Goal: Task Accomplishment & Management: Use online tool/utility

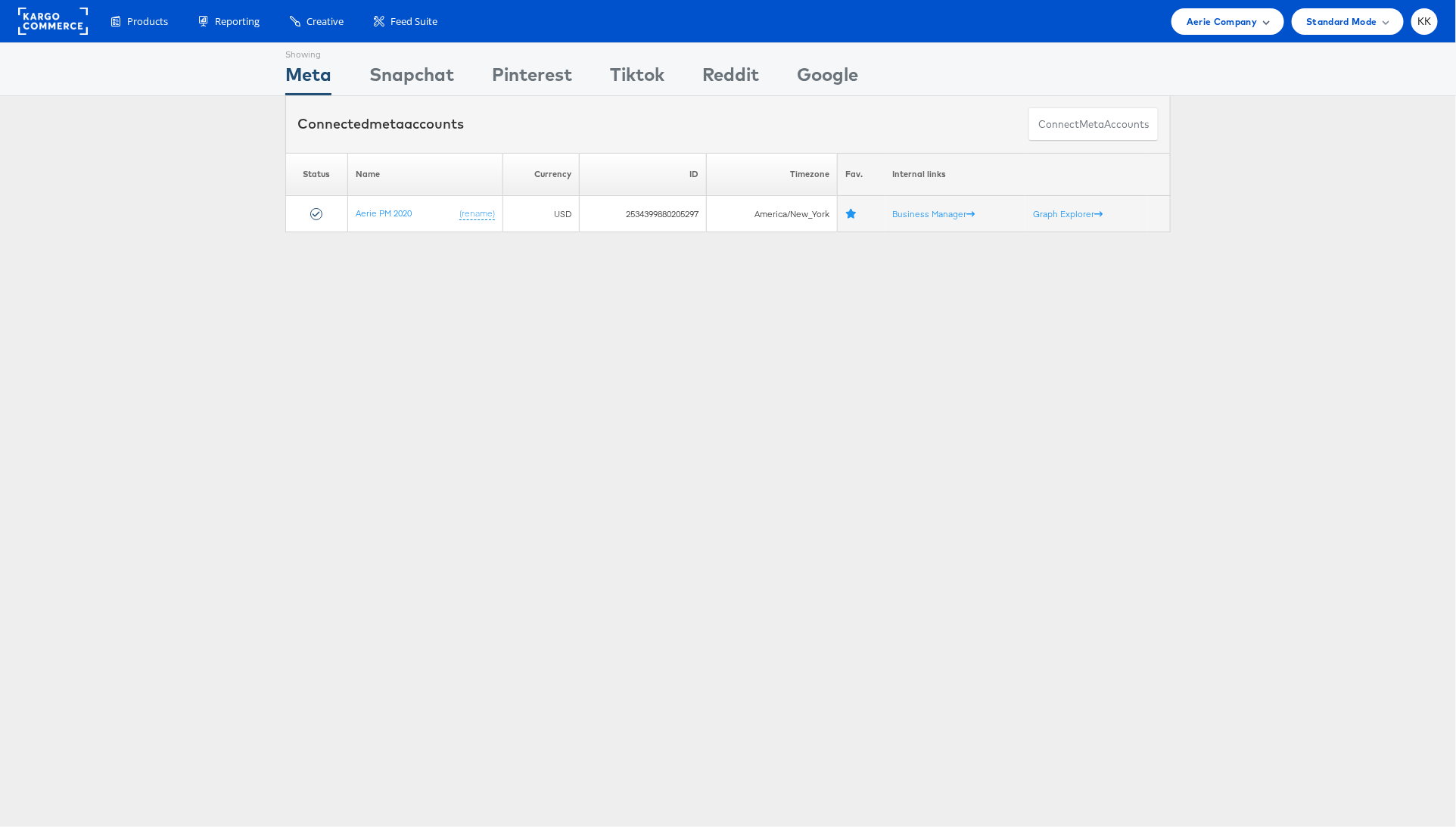
click at [1228, 15] on span "Aerie Company" at bounding box center [1222, 22] width 71 height 16
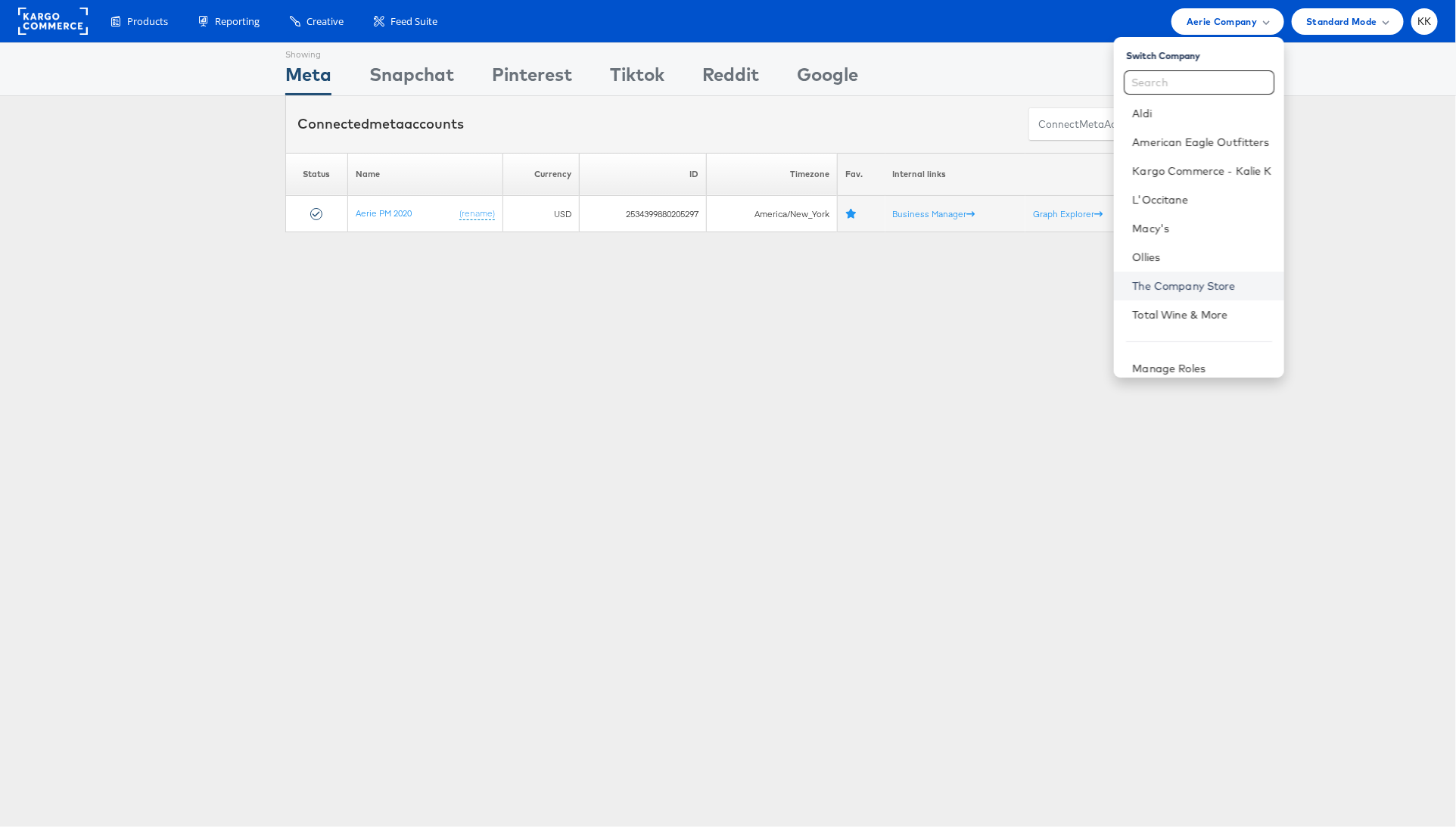
click at [1182, 286] on link "The Company Store" at bounding box center [1202, 285] width 139 height 15
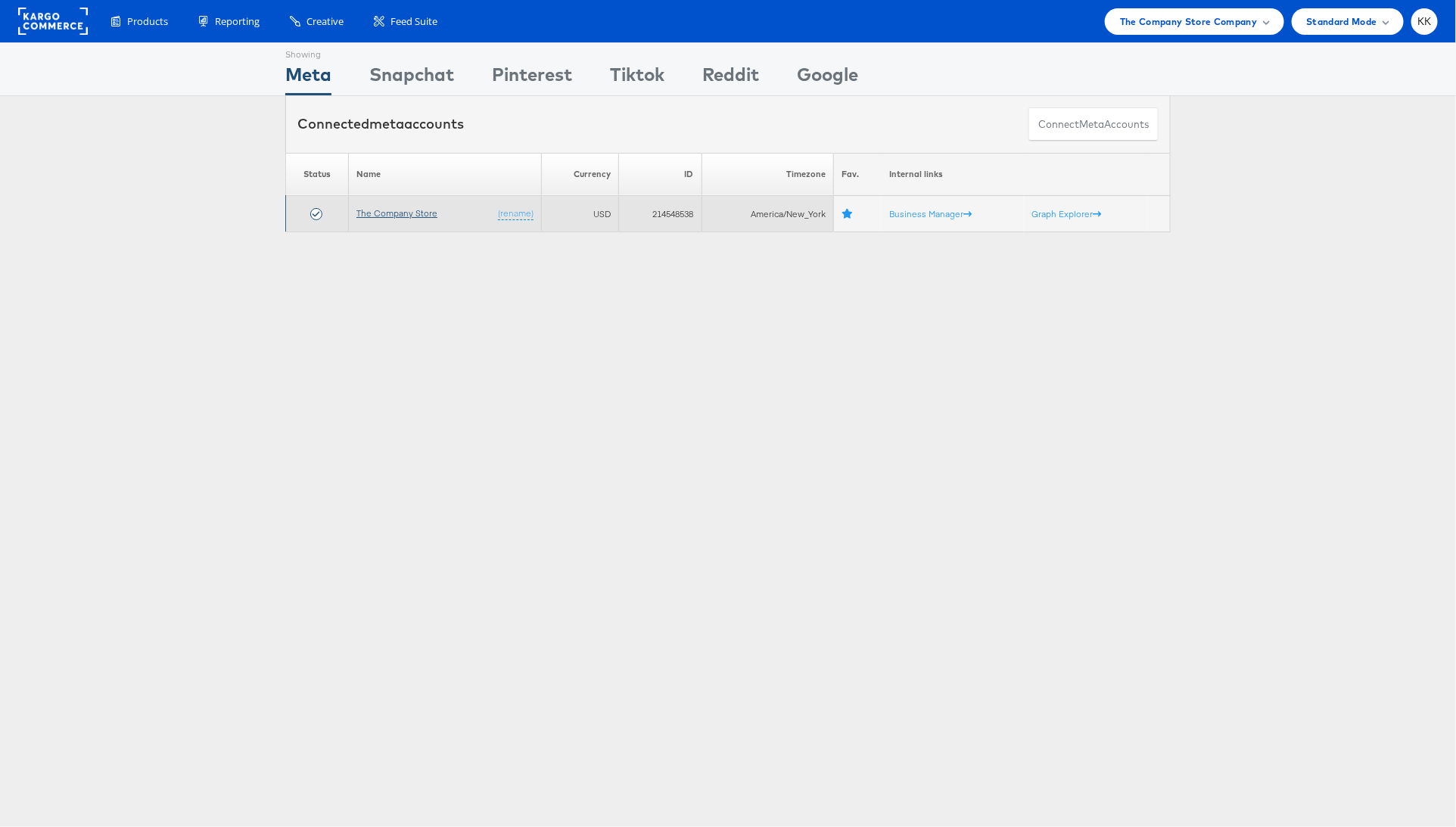
click at [405, 214] on link "The Company Store" at bounding box center [396, 213] width 81 height 12
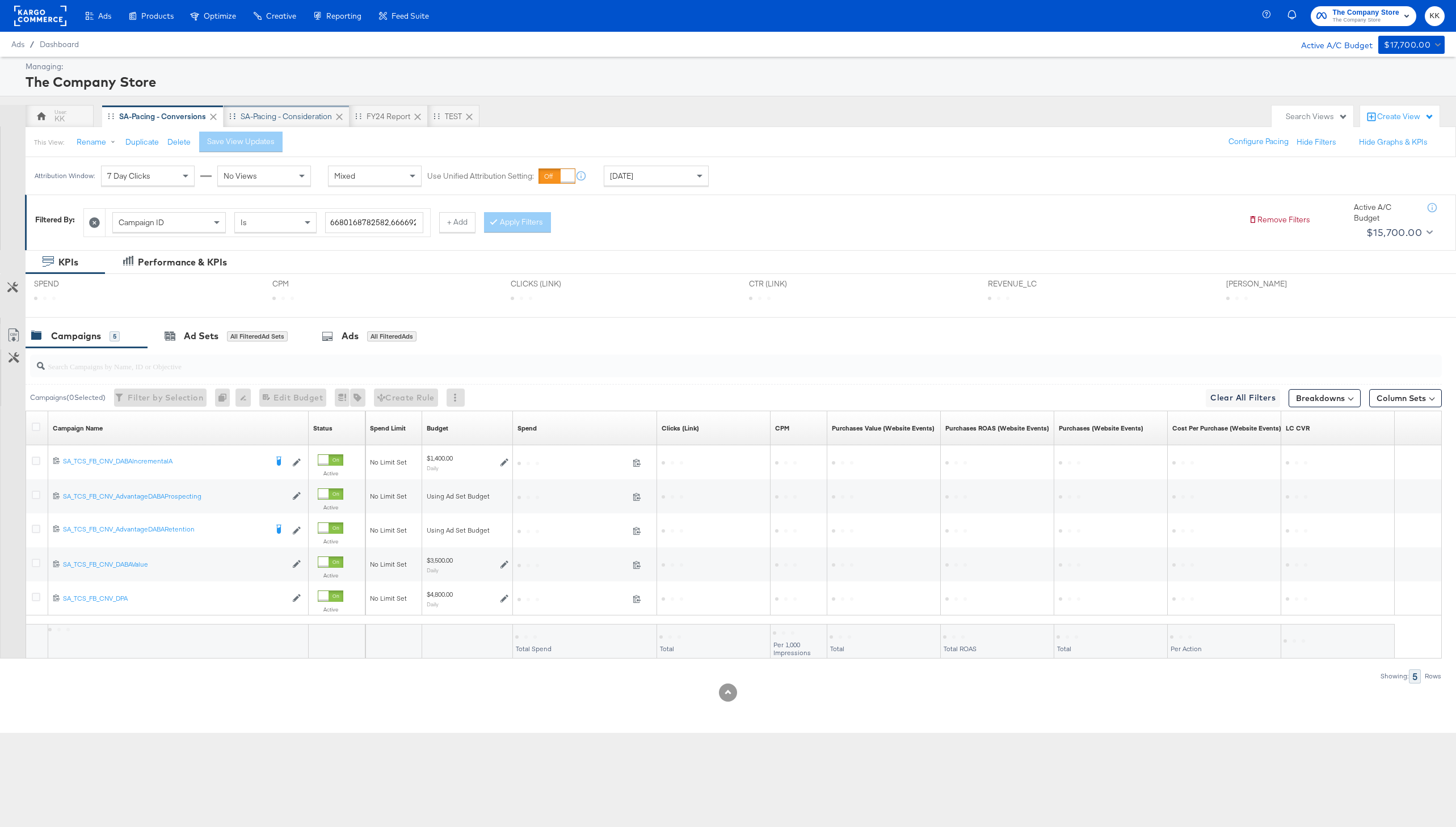
click at [282, 118] on div "SA-Pacing - Consideration" at bounding box center [286, 116] width 91 height 11
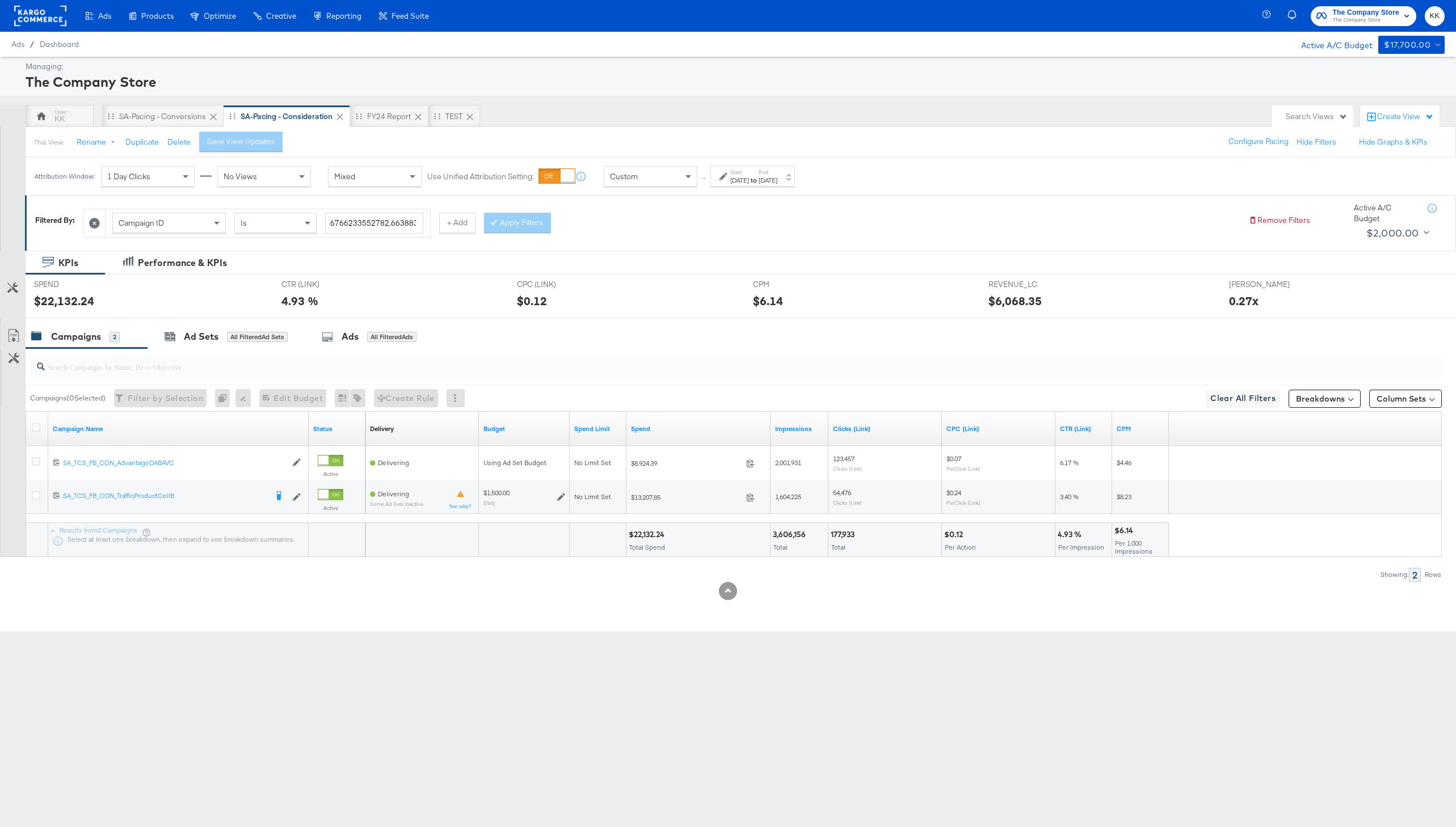
click at [748, 175] on label "Start:" at bounding box center [739, 172] width 18 height 7
click at [621, 261] on input "September 1st 2025" at bounding box center [613, 266] width 123 height 21
click at [584, 351] on td "15" at bounding box center [584, 355] width 19 height 16
type input "September 15th 2025"
click at [753, 259] on input "September 21st 2025" at bounding box center [747, 266] width 119 height 21
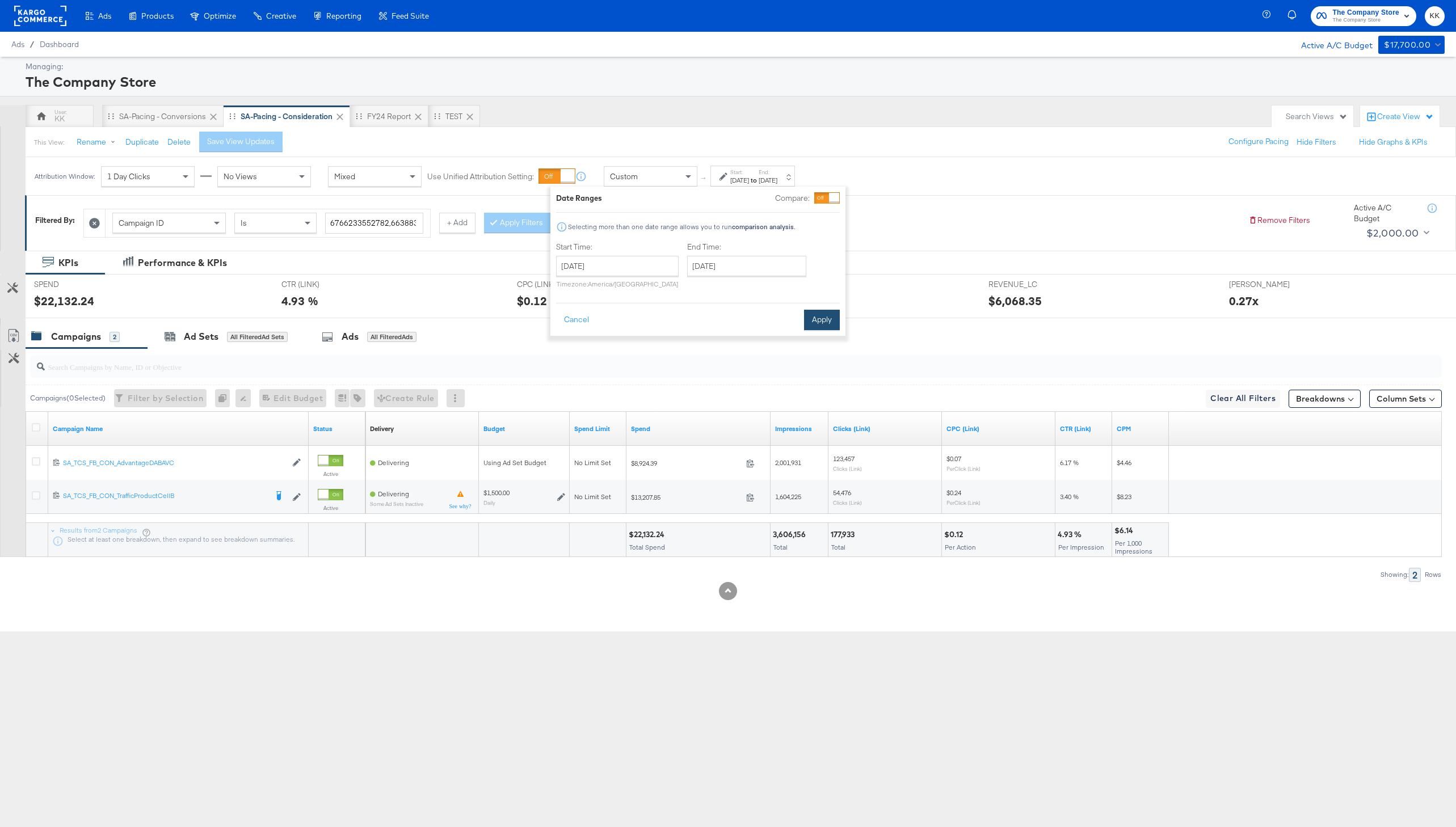
click at [837, 312] on button "Apply" at bounding box center [822, 320] width 36 height 21
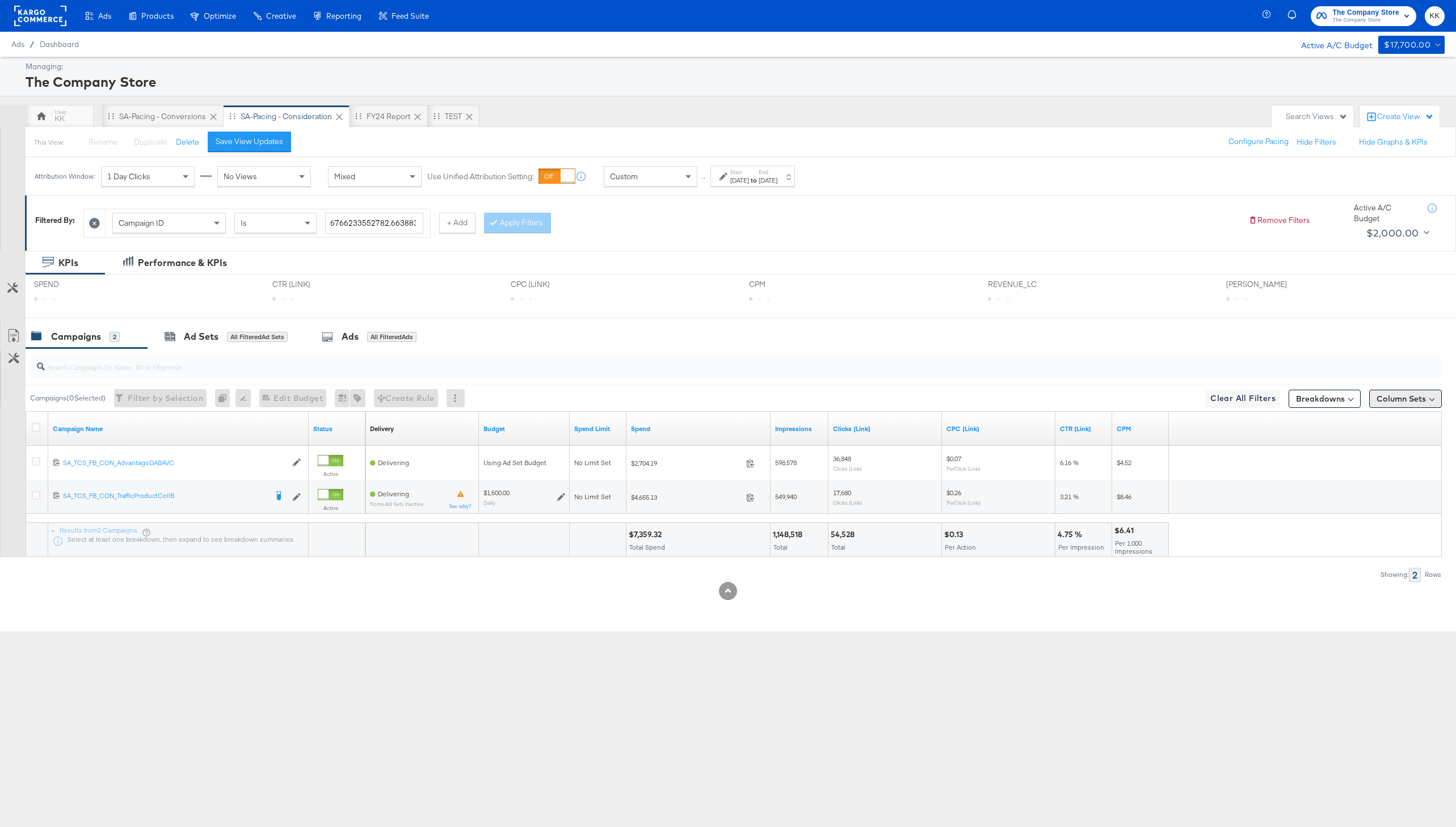
click at [1404, 405] on button "Column Sets" at bounding box center [1405, 399] width 73 height 18
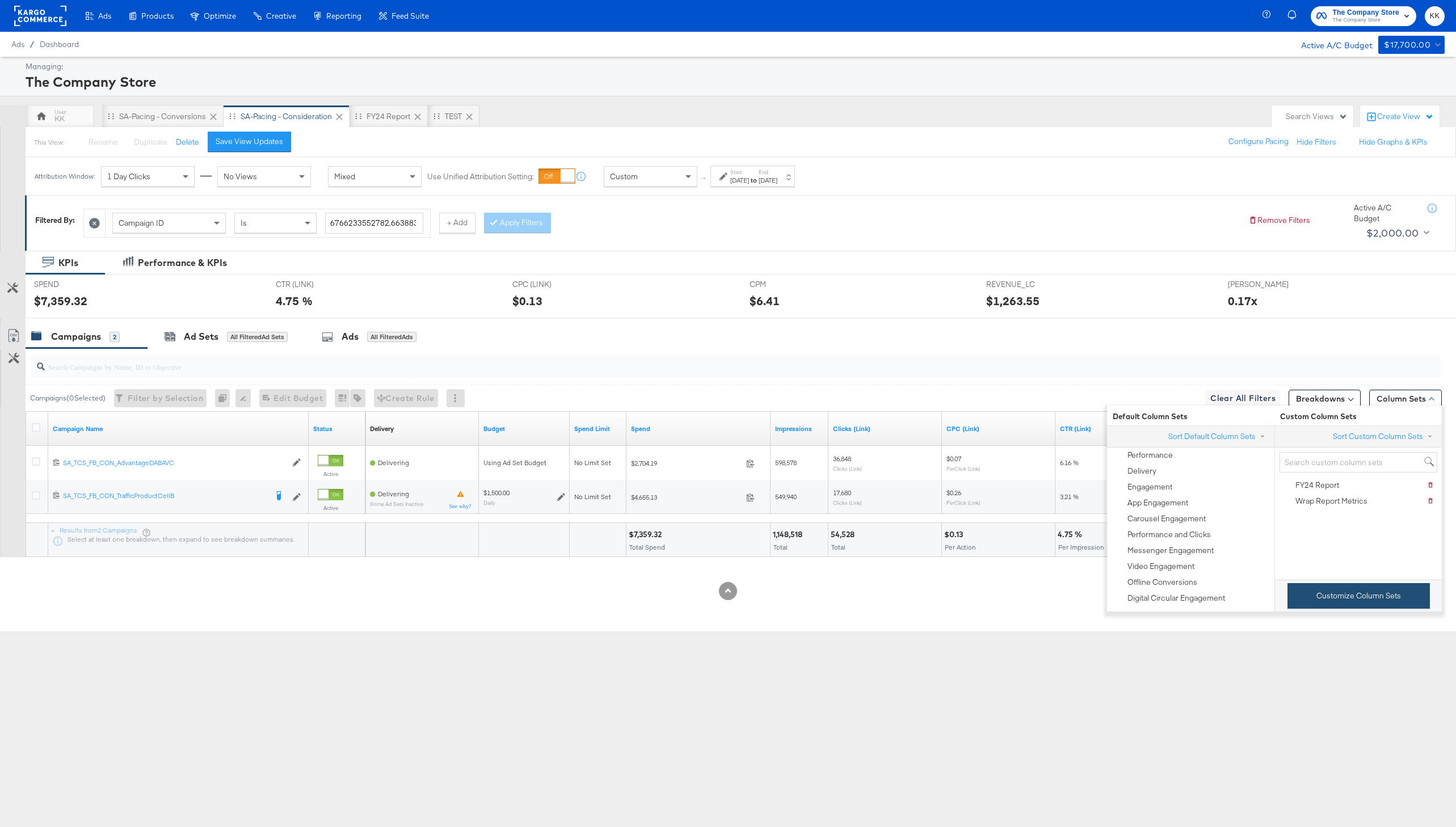
click at [1363, 596] on button "Customize Column Sets" at bounding box center [1359, 596] width 143 height 26
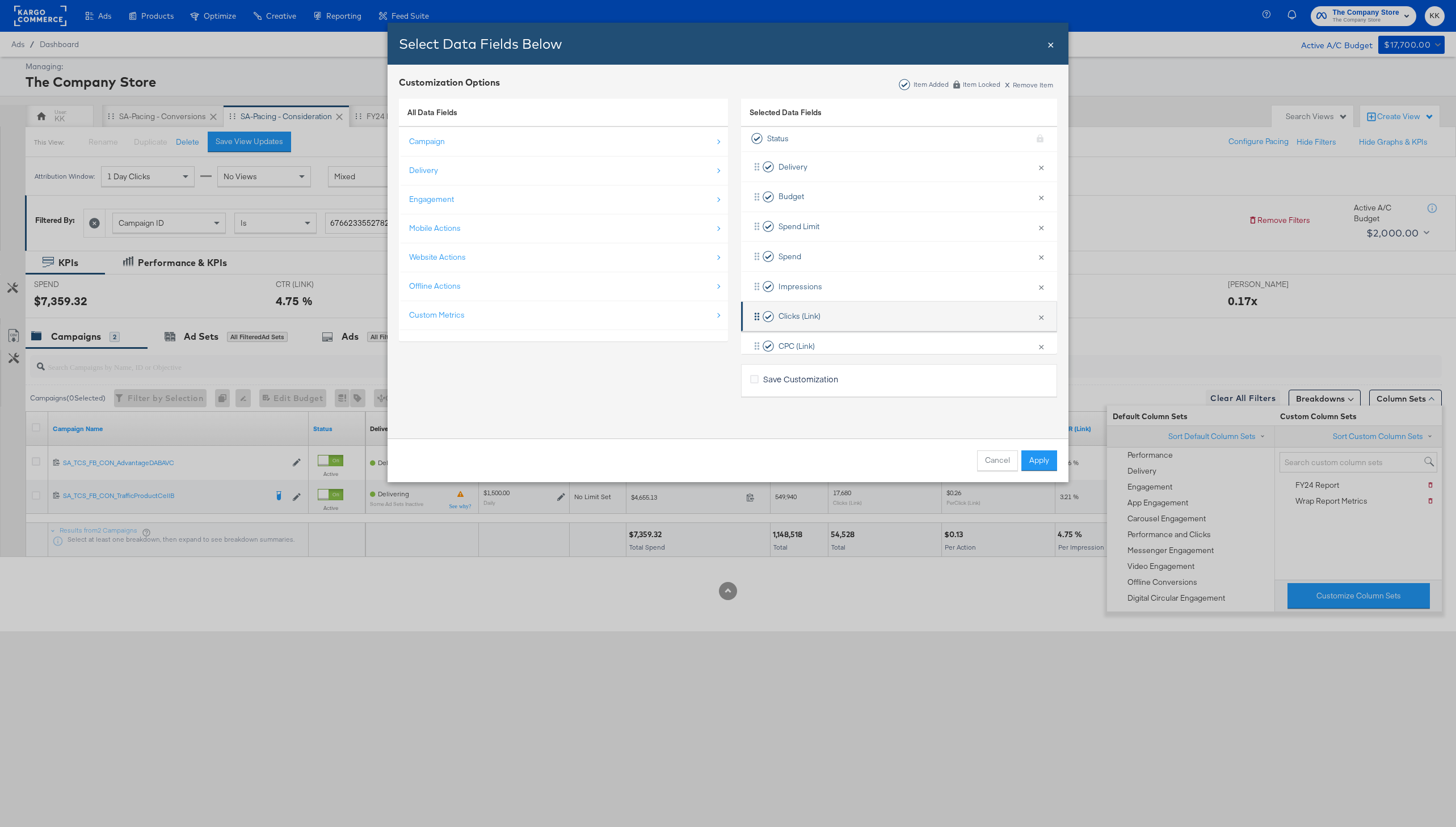
scroll to position [46, 0]
click at [447, 262] on div "Website Actions" at bounding box center [437, 257] width 57 height 11
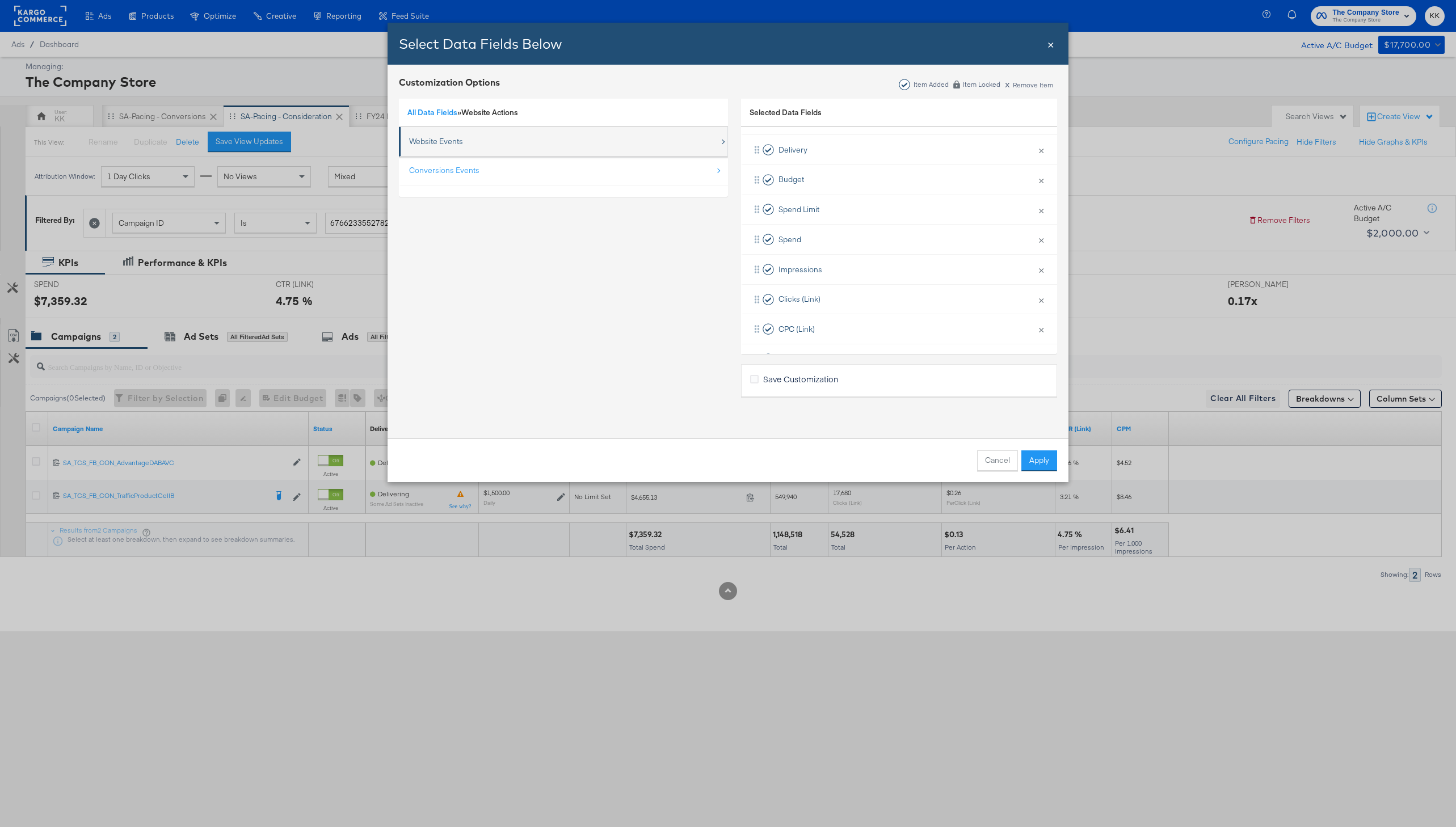
click at [437, 143] on div "Website Events" at bounding box center [436, 141] width 54 height 11
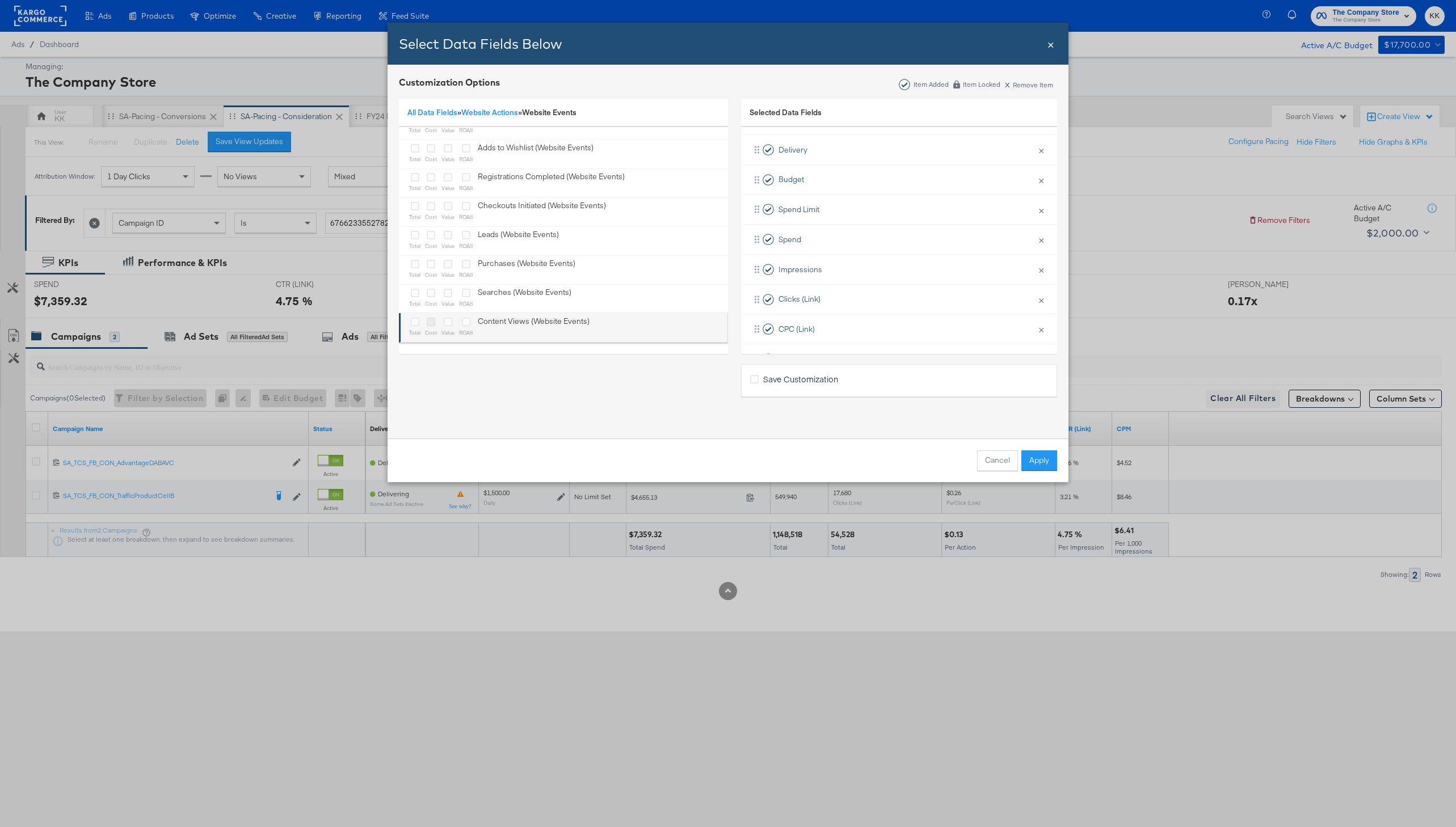
click at [432, 322] on icon "Bulk Add Locations Modal" at bounding box center [431, 322] width 9 height 9
click at [0, 0] on input "Bulk Add Locations Modal" at bounding box center [0, 0] width 0 height 0
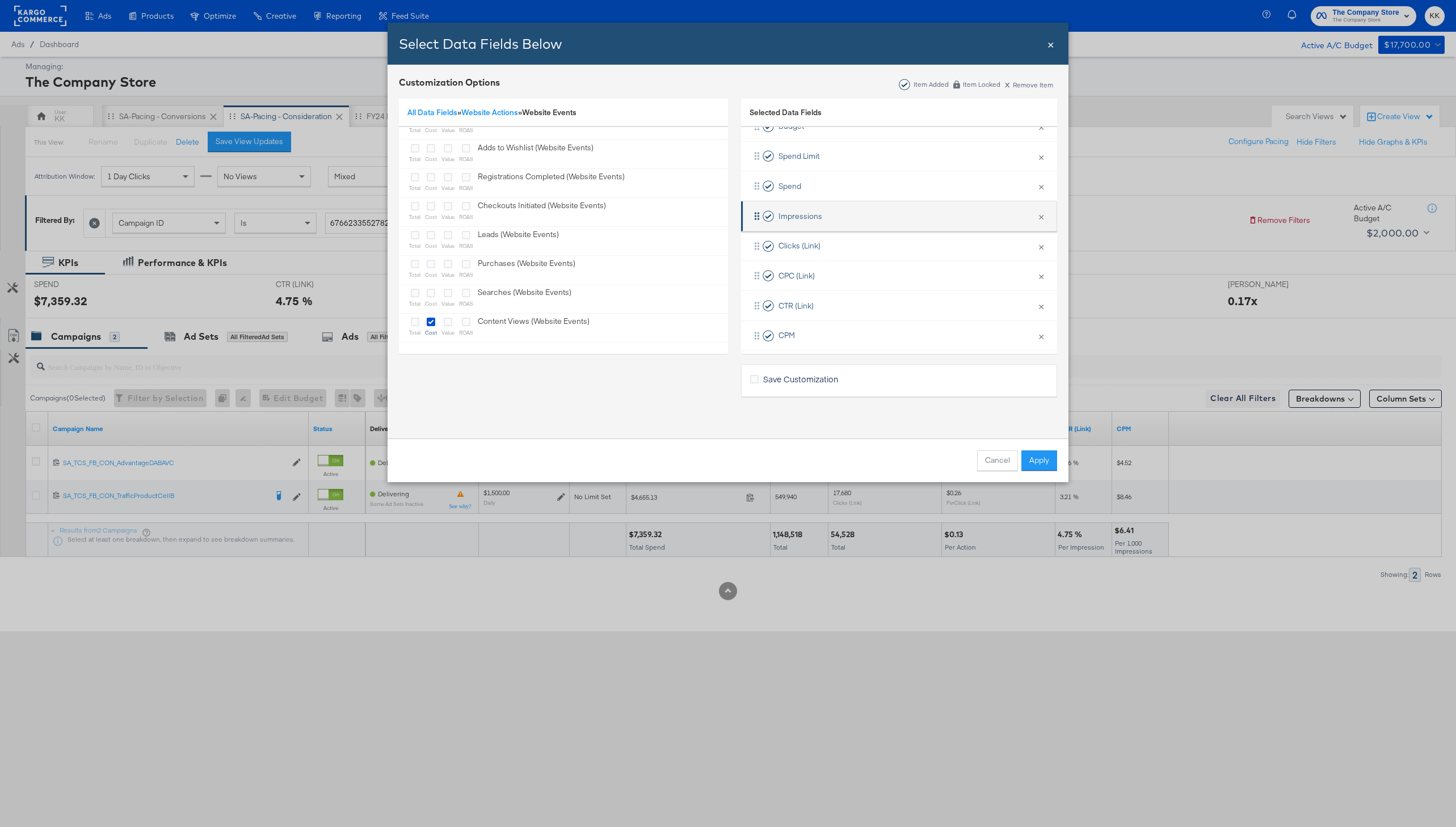
scroll to position [137, 0]
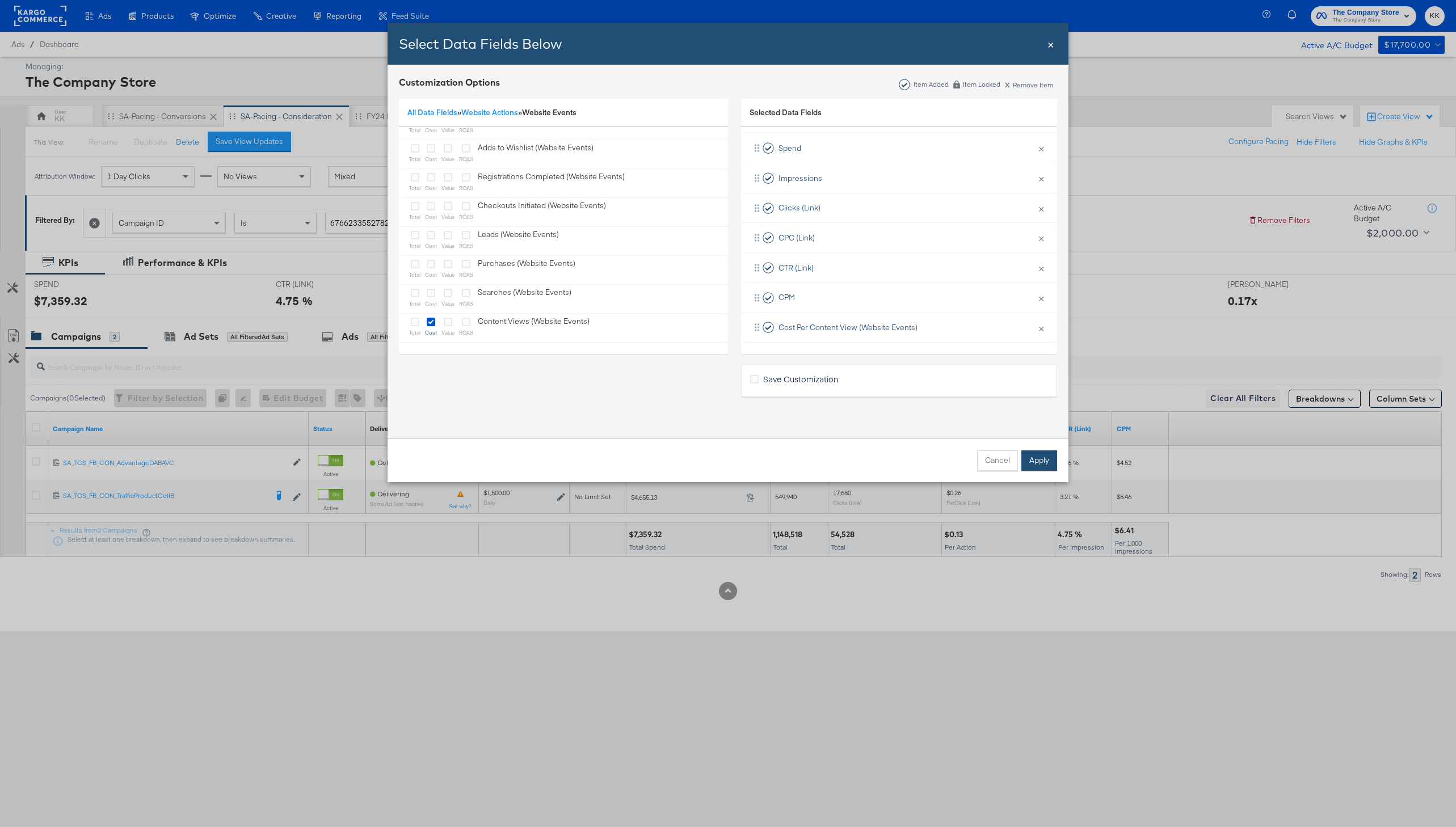
click at [1051, 463] on button "Apply" at bounding box center [1039, 461] width 36 height 21
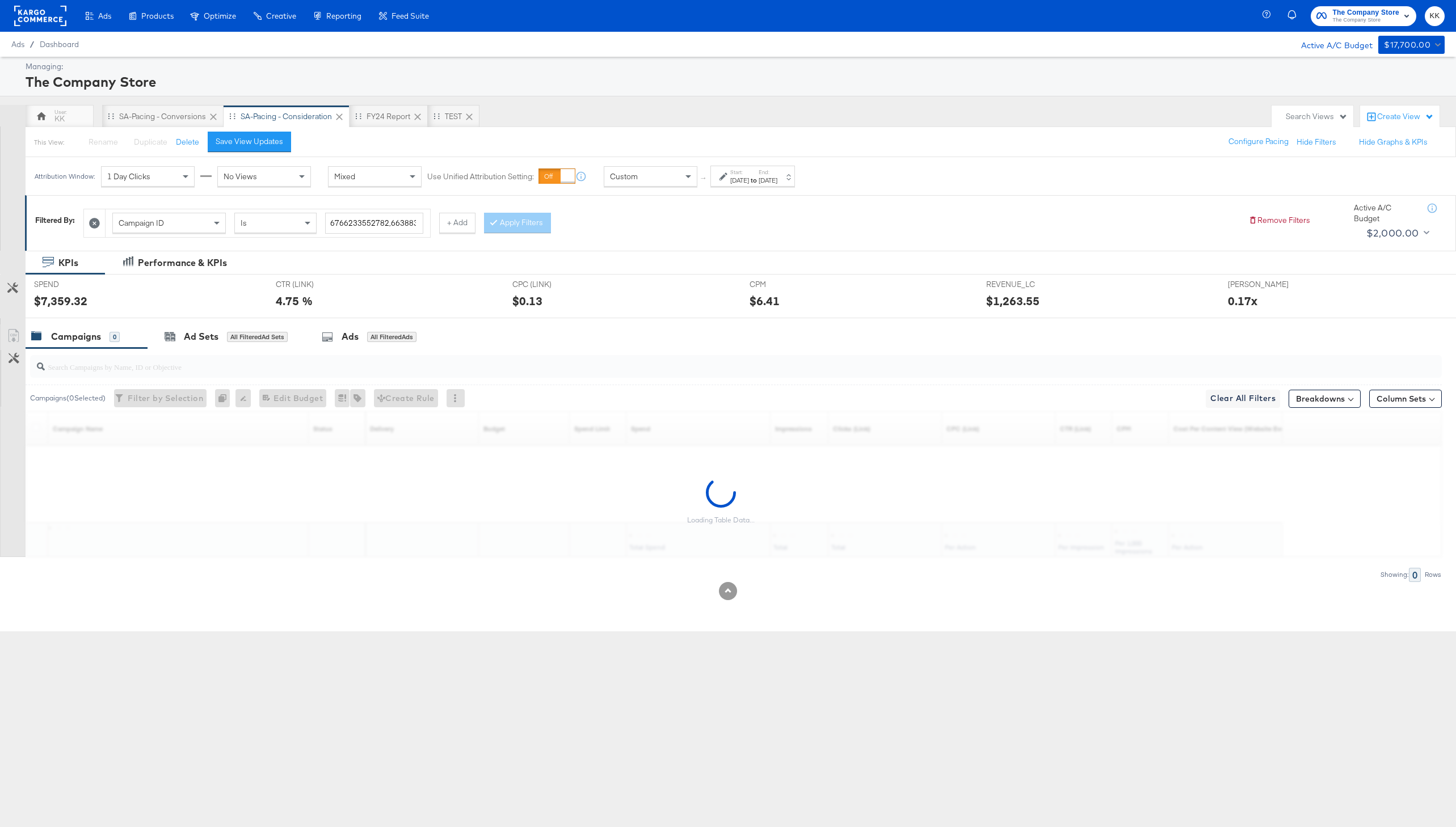
scroll to position [0, 0]
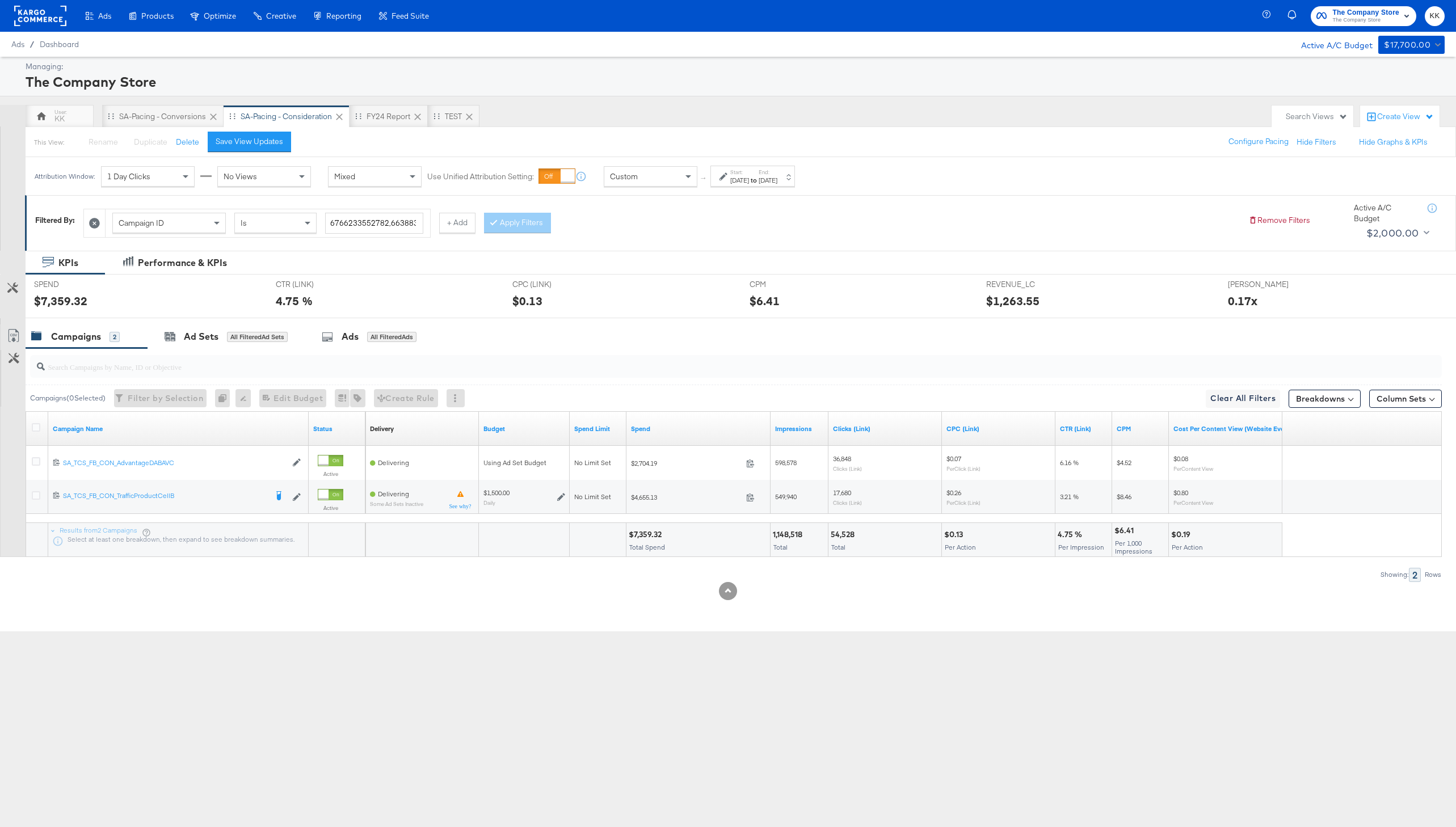
click at [1183, 536] on div "$0.19" at bounding box center [1182, 535] width 23 height 11
copy div "0.19"
click at [1386, 399] on button "Column Sets" at bounding box center [1405, 399] width 73 height 18
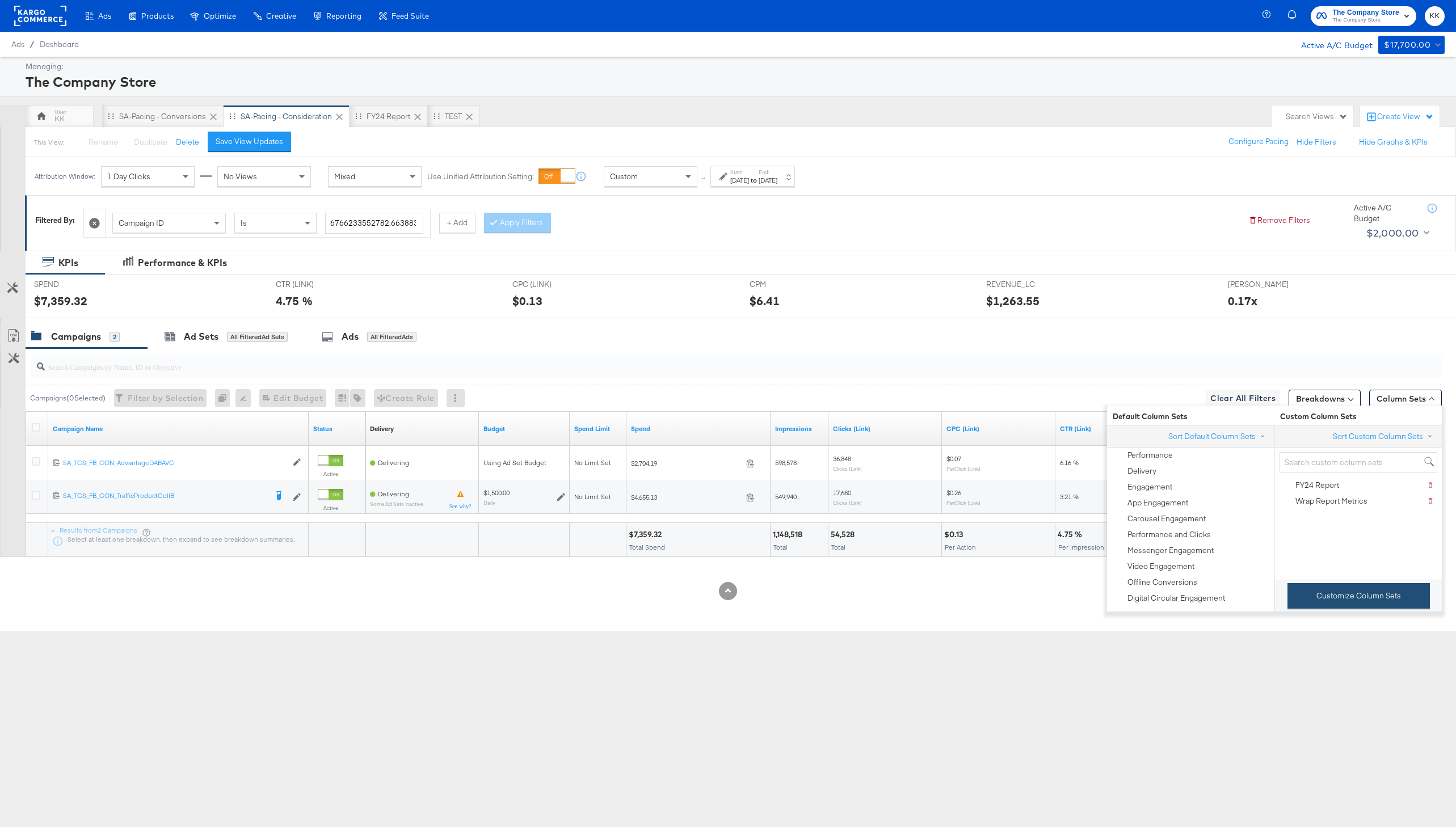
click at [1310, 589] on button "Customize Column Sets" at bounding box center [1359, 596] width 143 height 26
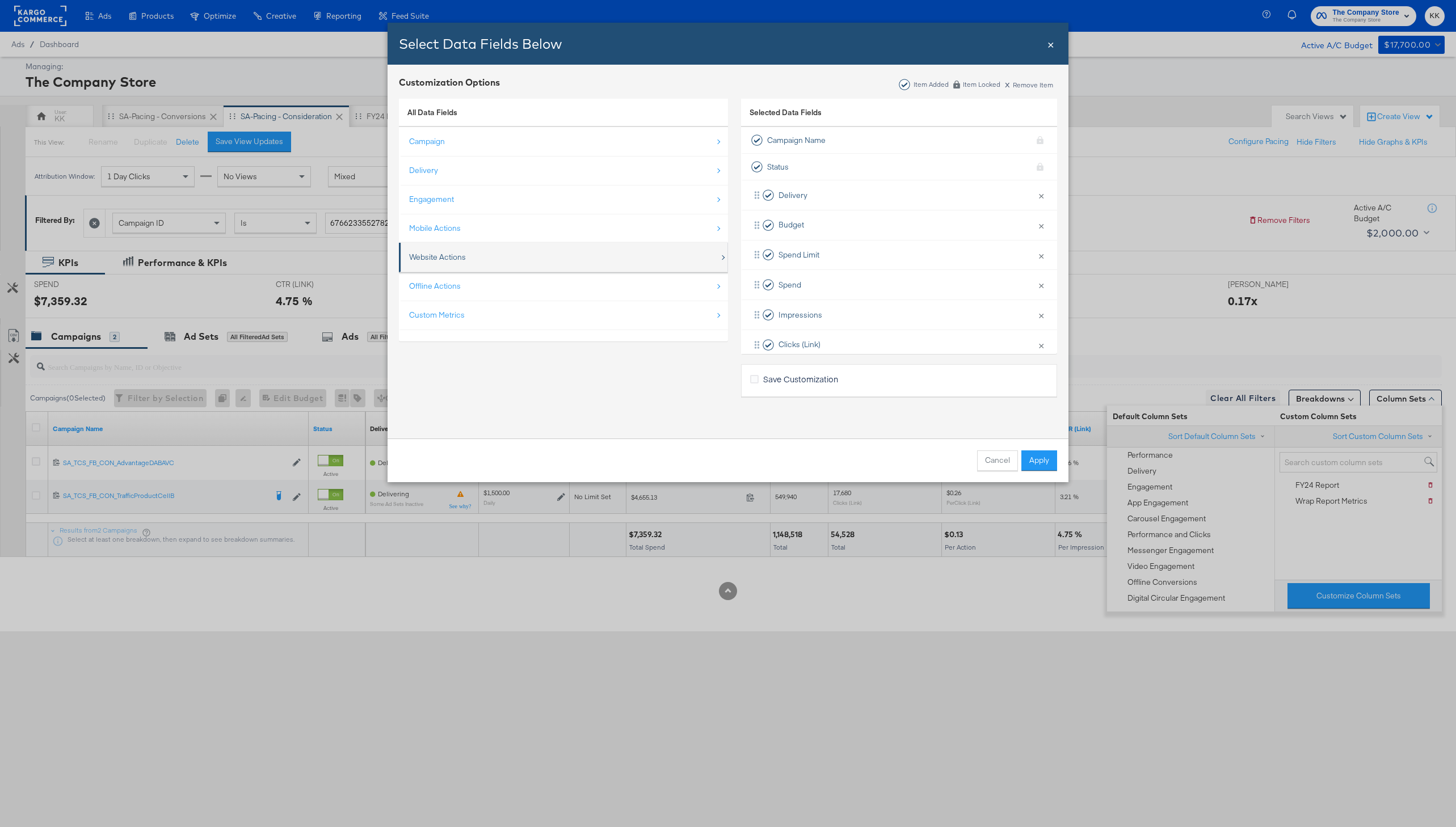
click at [467, 257] on div "Website Actions" at bounding box center [564, 258] width 310 height 24
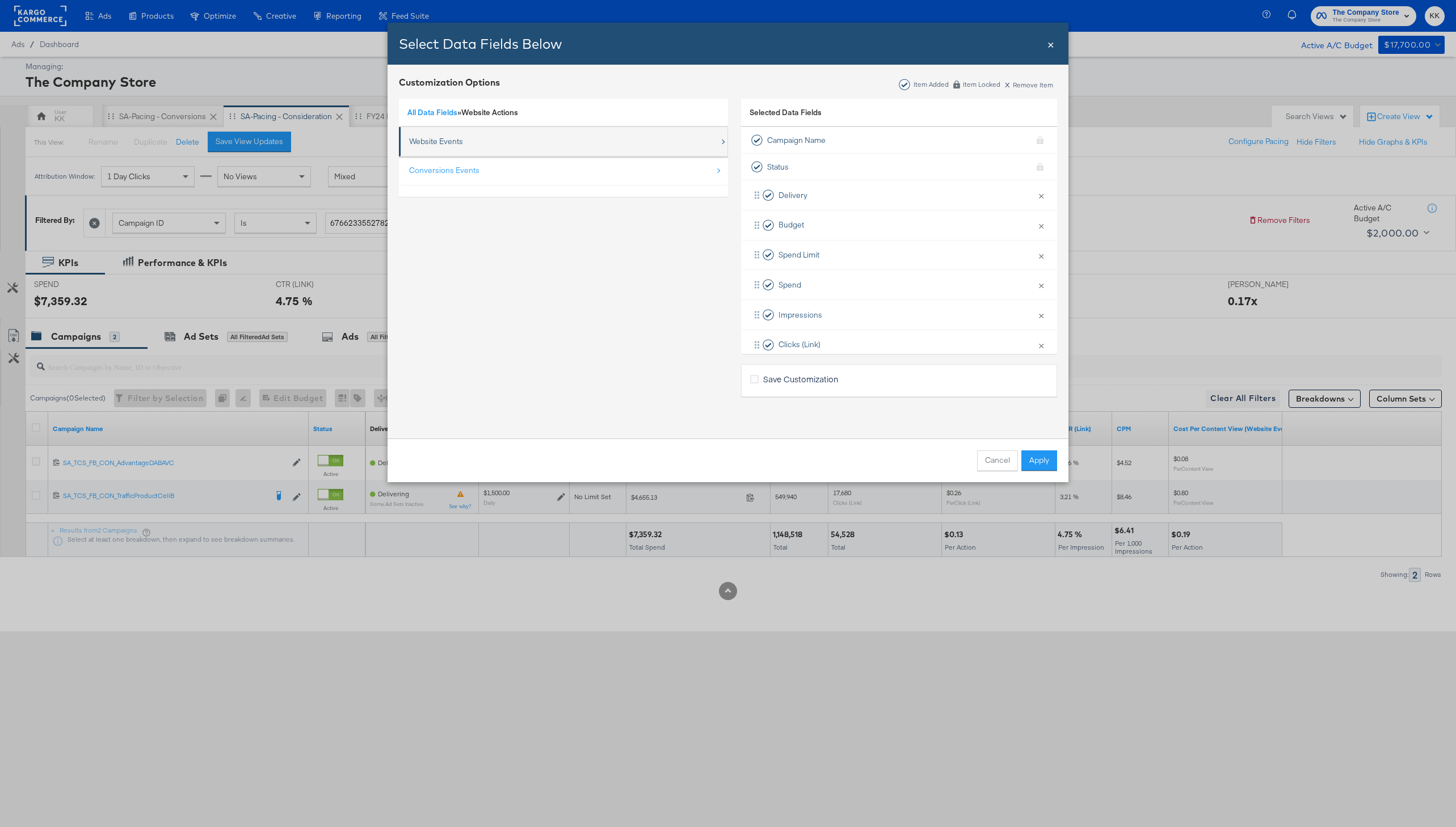
click at [433, 140] on div "Website Events" at bounding box center [436, 141] width 54 height 11
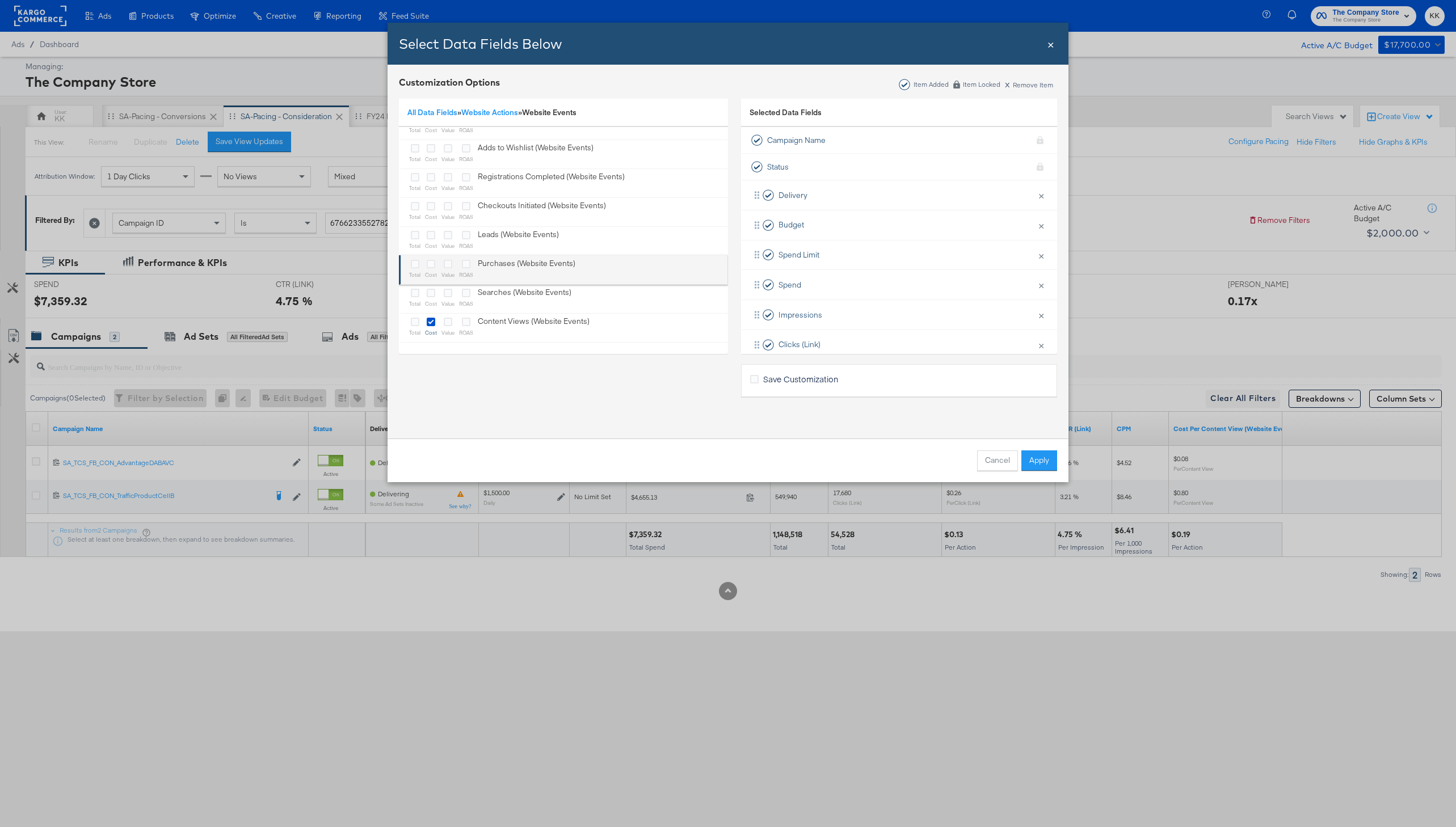
scroll to position [44, 0]
click at [417, 323] on icon "Bulk Add Locations Modal" at bounding box center [415, 323] width 9 height 9
click at [0, 0] on input "Bulk Add Locations Modal" at bounding box center [0, 0] width 0 height 0
click at [1048, 450] on div "Cancel Apply" at bounding box center [728, 460] width 681 height 43
click at [1048, 453] on button "Apply" at bounding box center [1039, 461] width 36 height 21
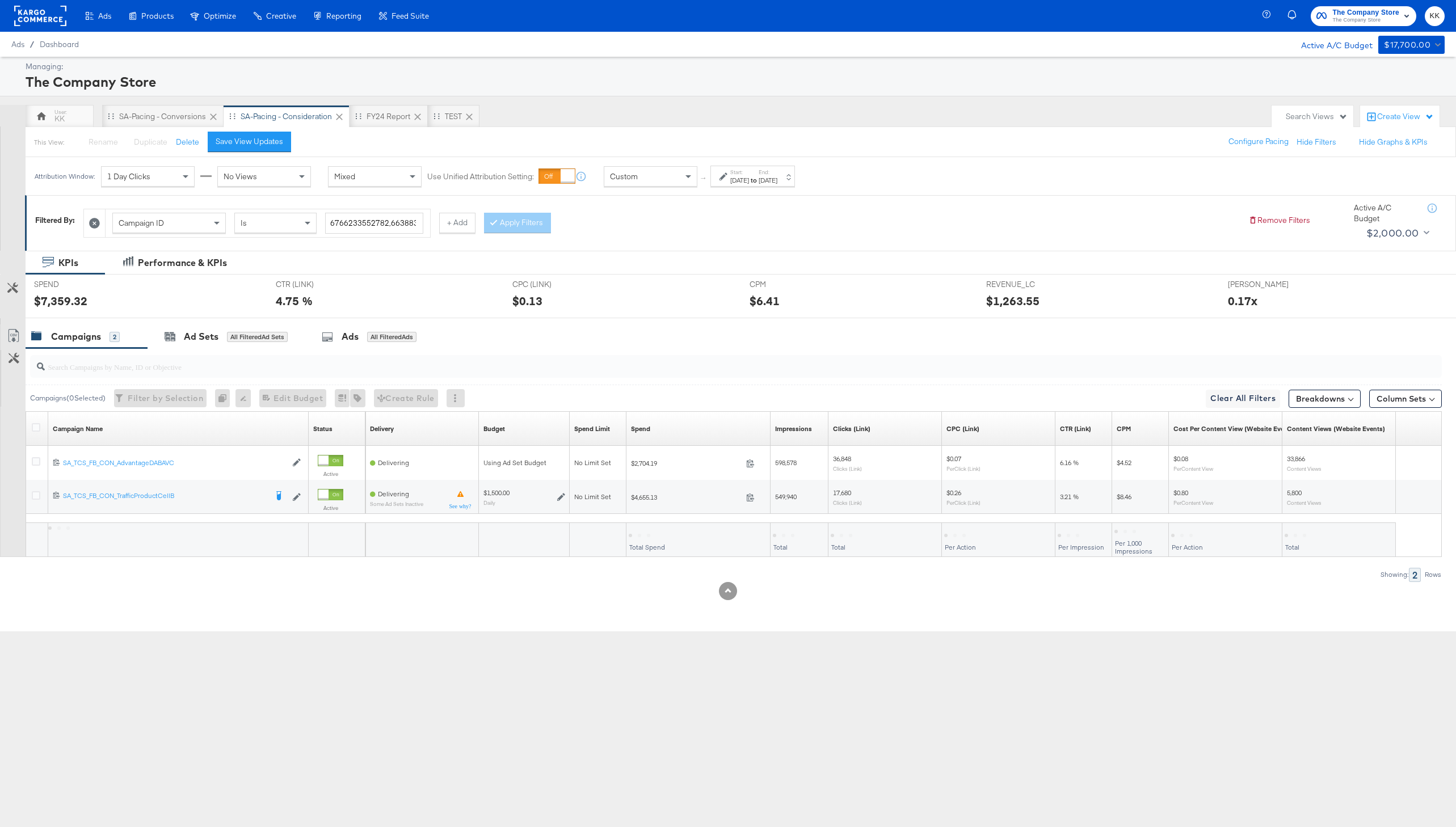
scroll to position [0, 0]
click at [185, 178] on span at bounding box center [186, 177] width 14 height 19
click at [753, 676] on div "Ads Products Optimize Creative Reporting Feed Suite The Company Store The Compa…" at bounding box center [728, 414] width 1456 height 827
click at [1304, 539] on div "39,666" at bounding box center [1298, 535] width 26 height 11
click at [1301, 537] on div "39,666" at bounding box center [1298, 535] width 26 height 11
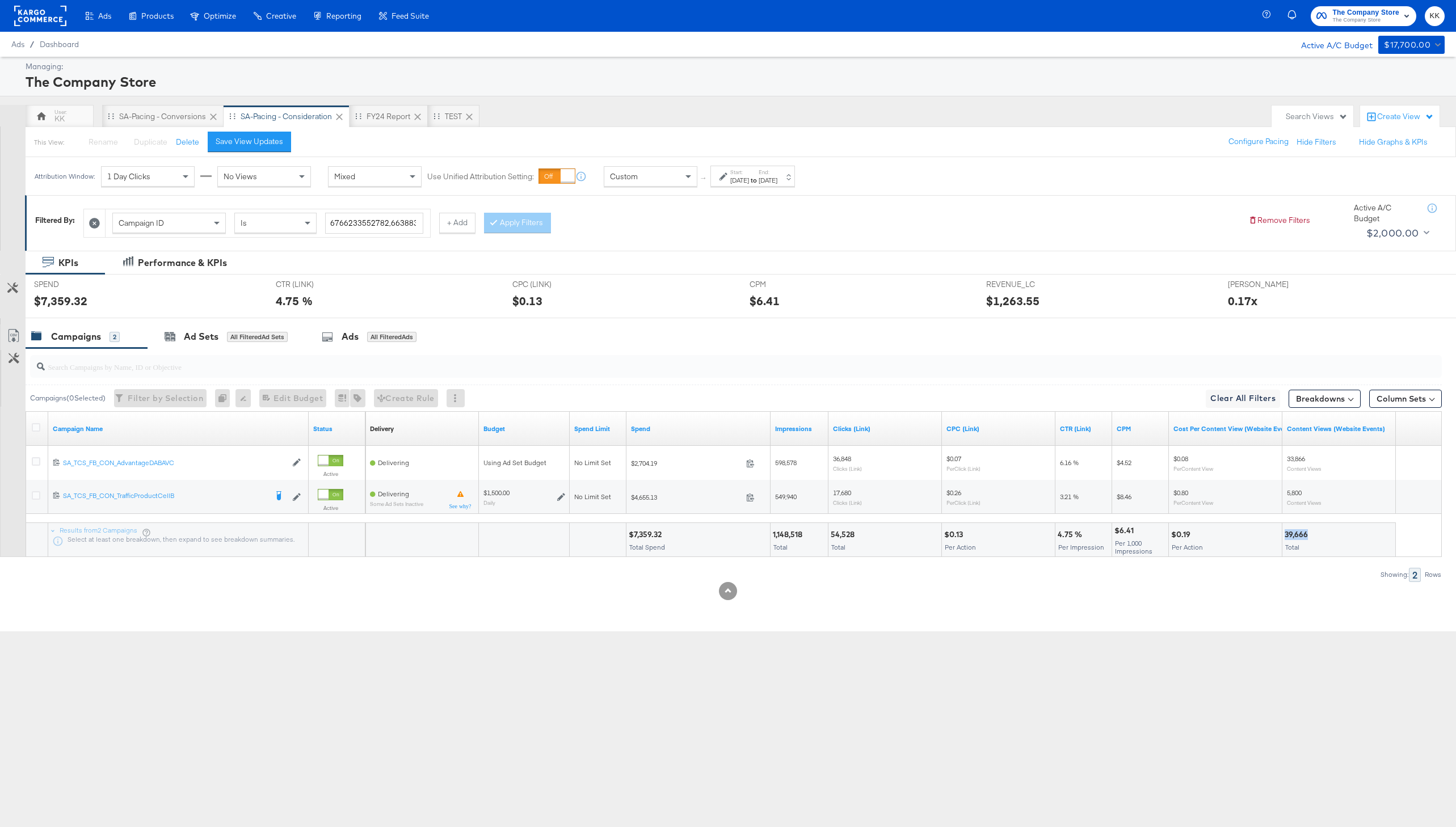
click at [1301, 537] on div "39,666" at bounding box center [1298, 535] width 26 height 11
copy div "39,666"
click at [166, 116] on div "SA-Pacing - Conversions" at bounding box center [163, 116] width 87 height 11
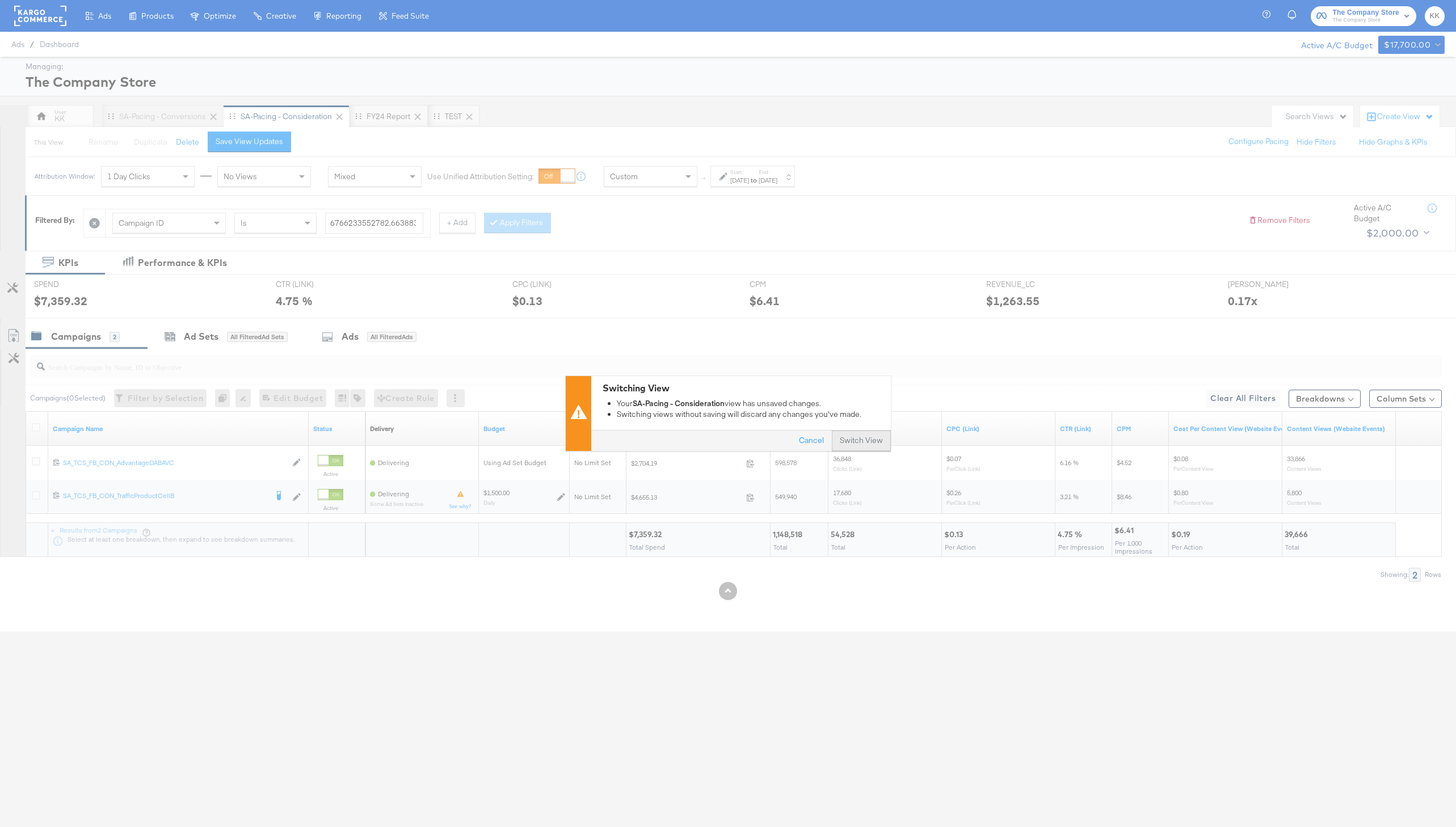
click at [862, 441] on button "Switch View" at bounding box center [862, 441] width 59 height 21
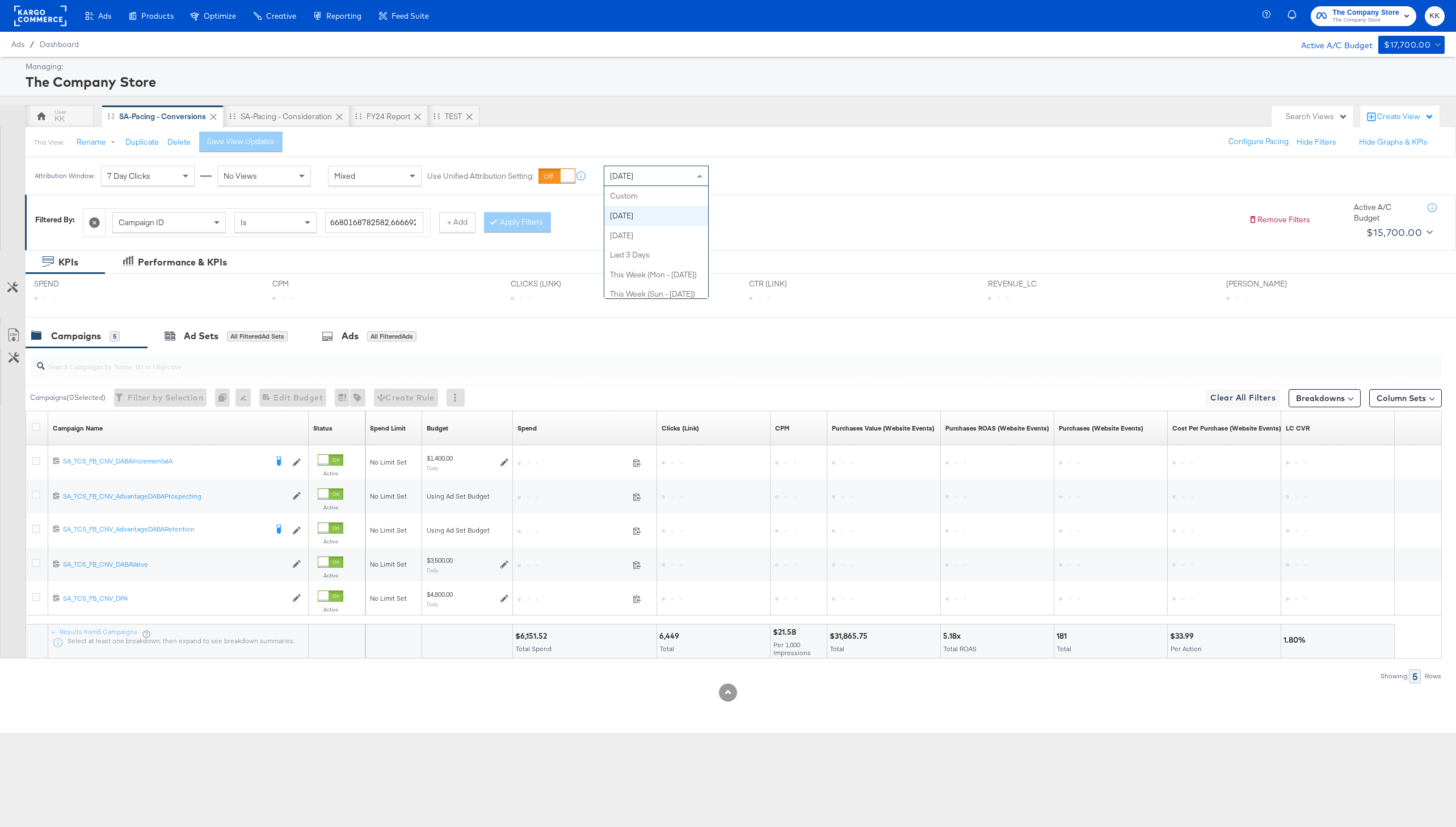
click at [671, 178] on div "Today" at bounding box center [656, 176] width 104 height 19
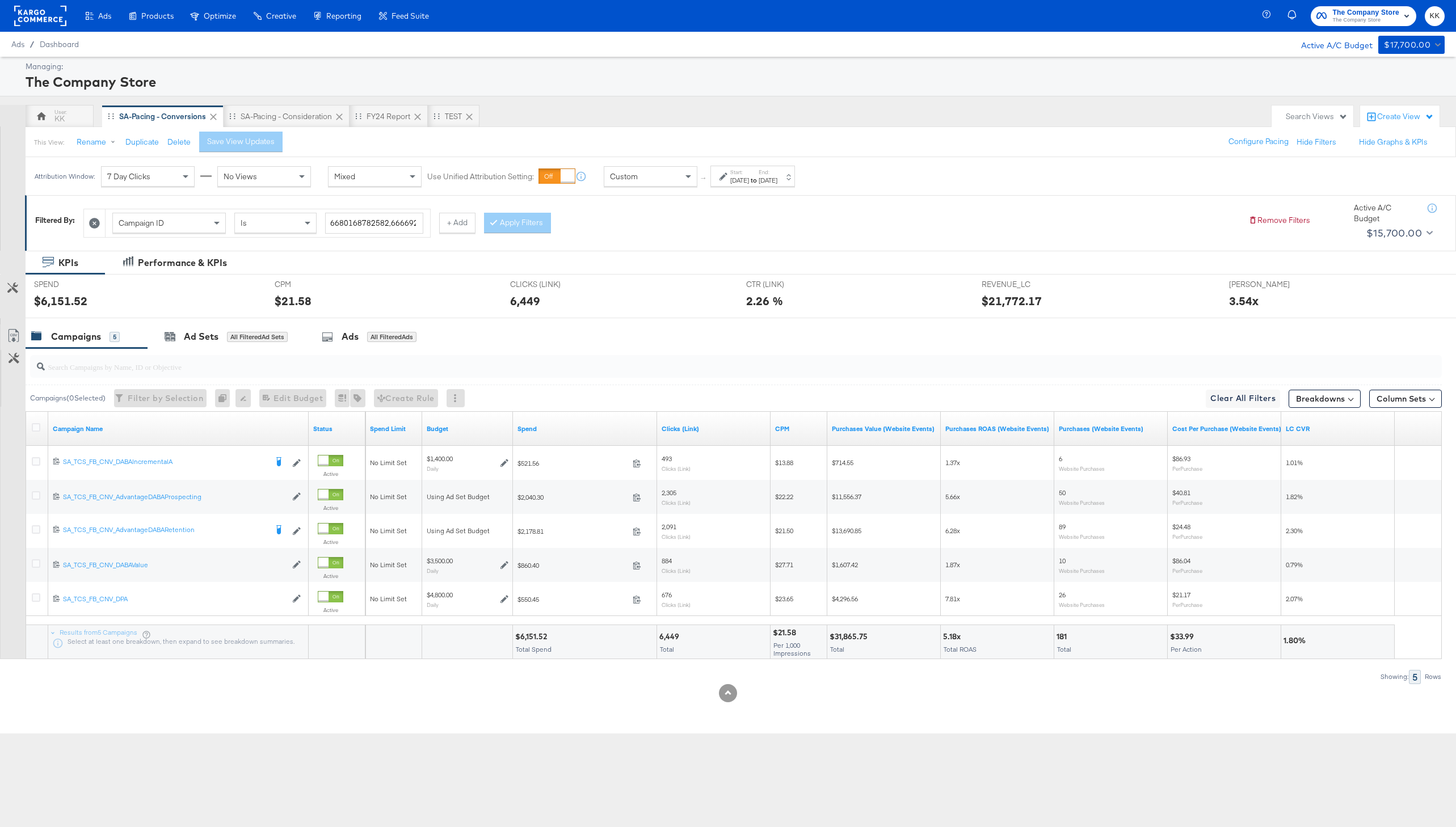
click at [749, 180] on div "Sep 22nd 2025" at bounding box center [739, 180] width 18 height 9
click at [644, 269] on input "September 22nd 2025" at bounding box center [622, 266] width 123 height 21
click at [586, 325] on td "1" at bounding box center [593, 324] width 19 height 16
type input "September 1st 2025"
click at [732, 259] on input "September 22nd 2025" at bounding box center [745, 266] width 119 height 21
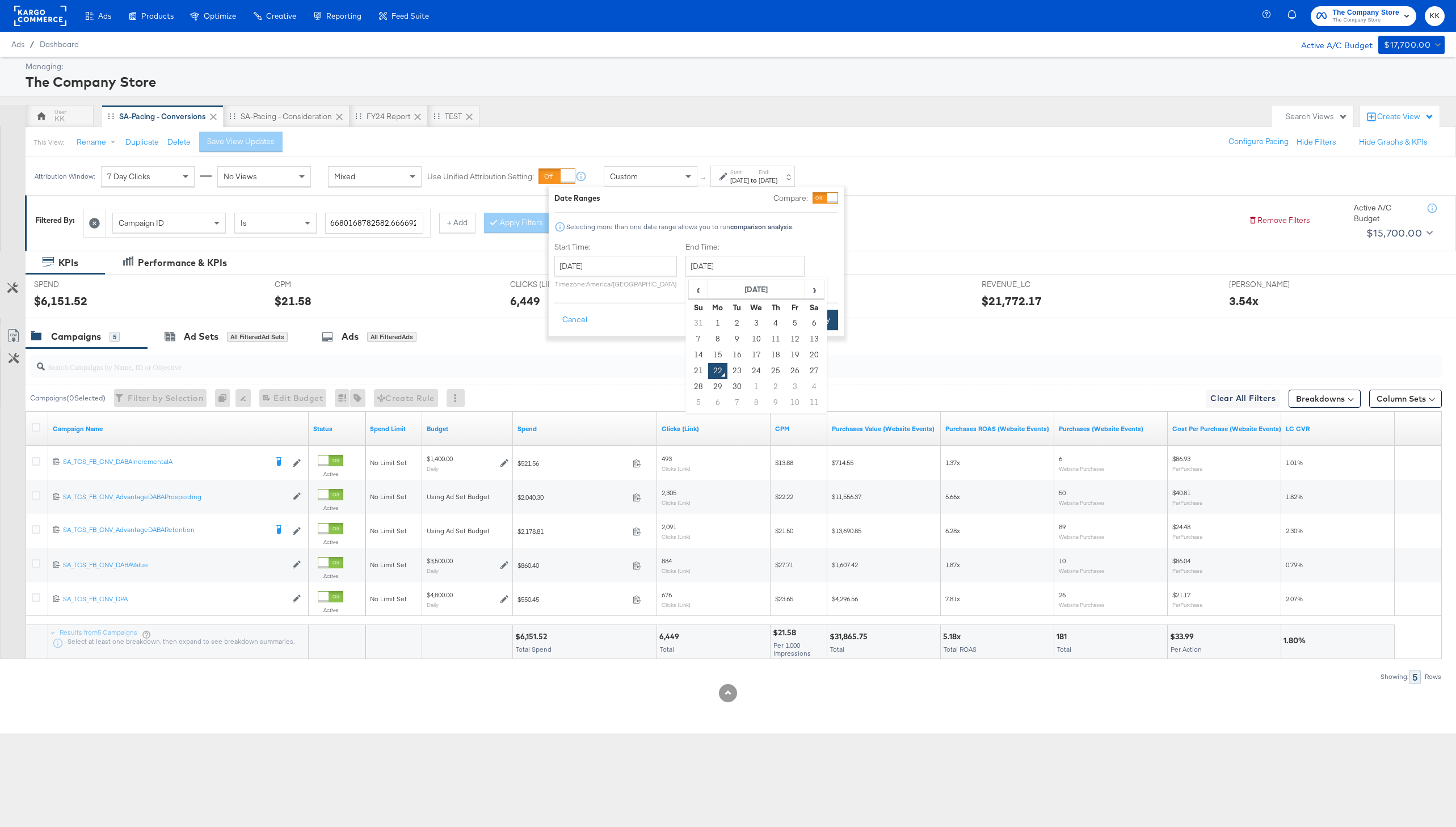
click at [830, 325] on button "Apply" at bounding box center [820, 320] width 36 height 21
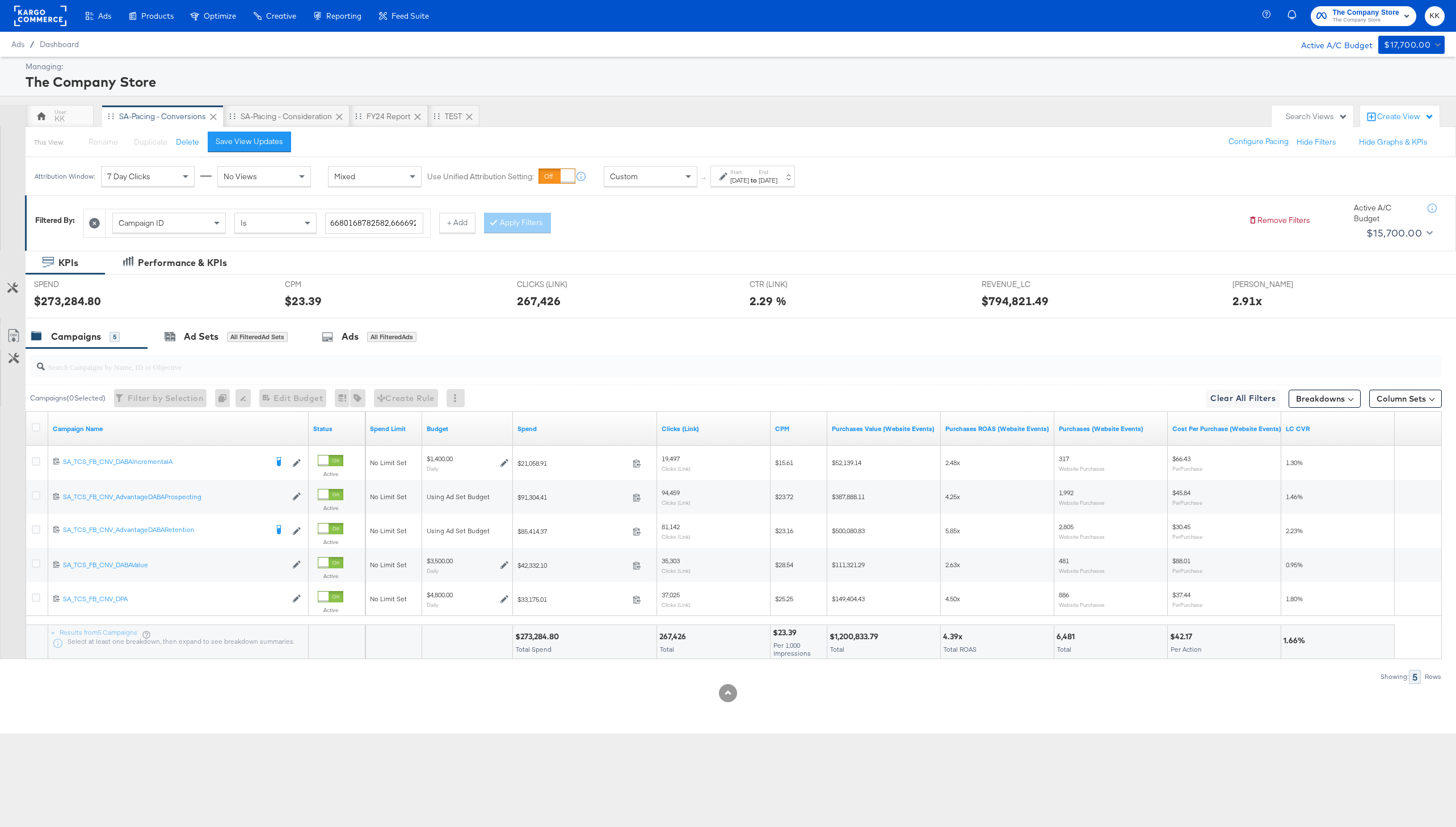
click at [550, 641] on div "$273,284.80" at bounding box center [539, 636] width 47 height 11
copy div "273,284.80"
